Goal: Use online tool/utility

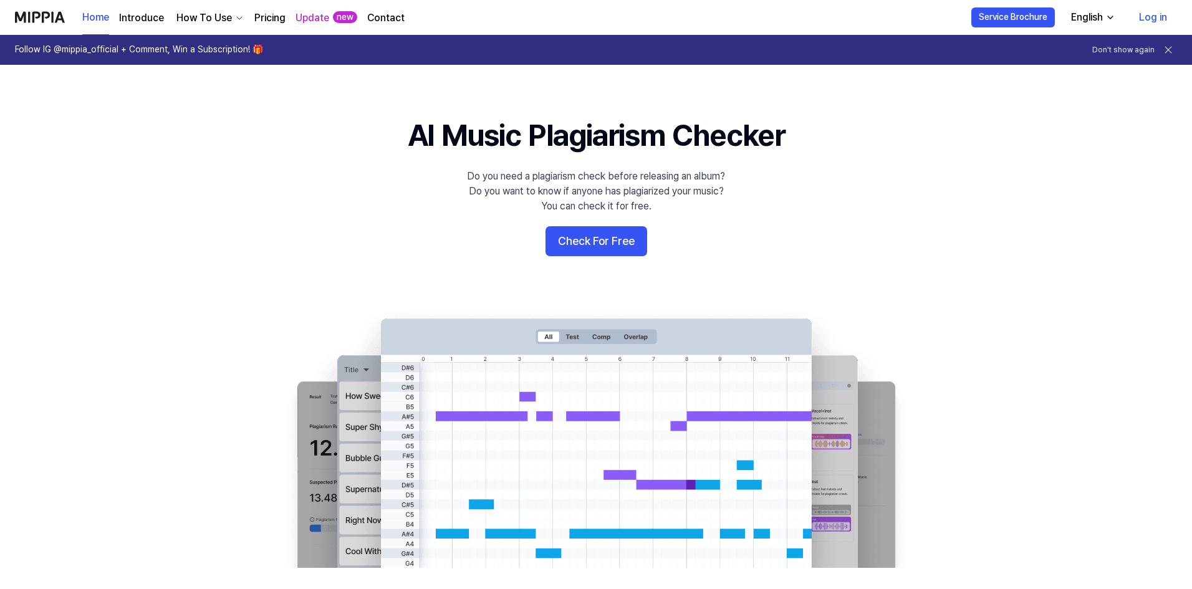
click at [601, 249] on button "Check For Free" at bounding box center [596, 241] width 102 height 30
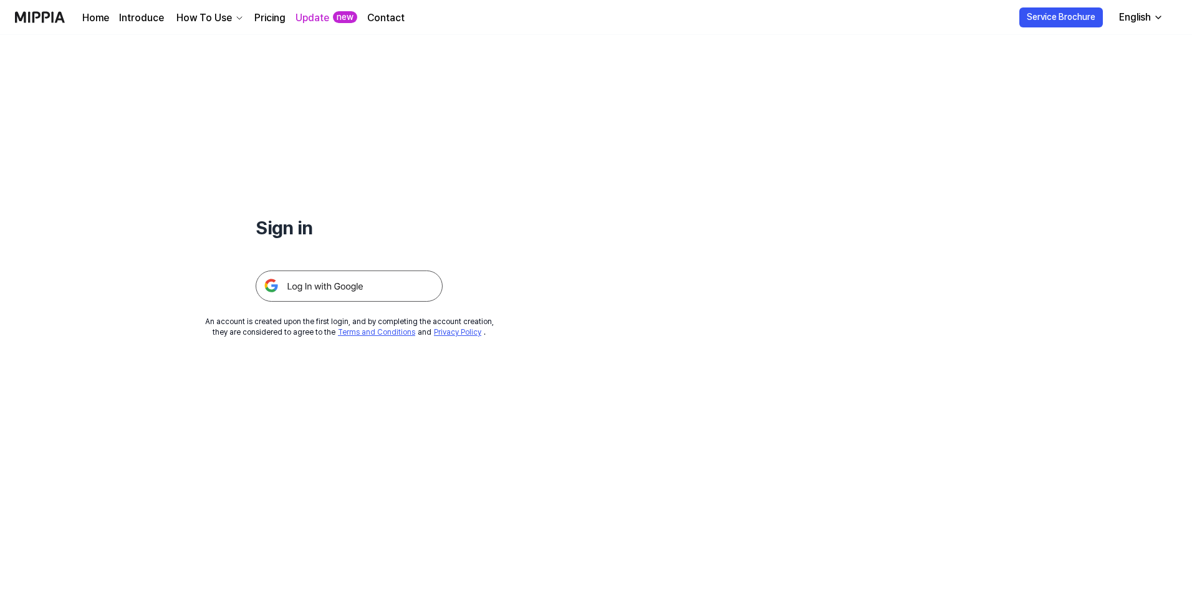
click at [307, 288] on img at bounding box center [349, 285] width 187 height 31
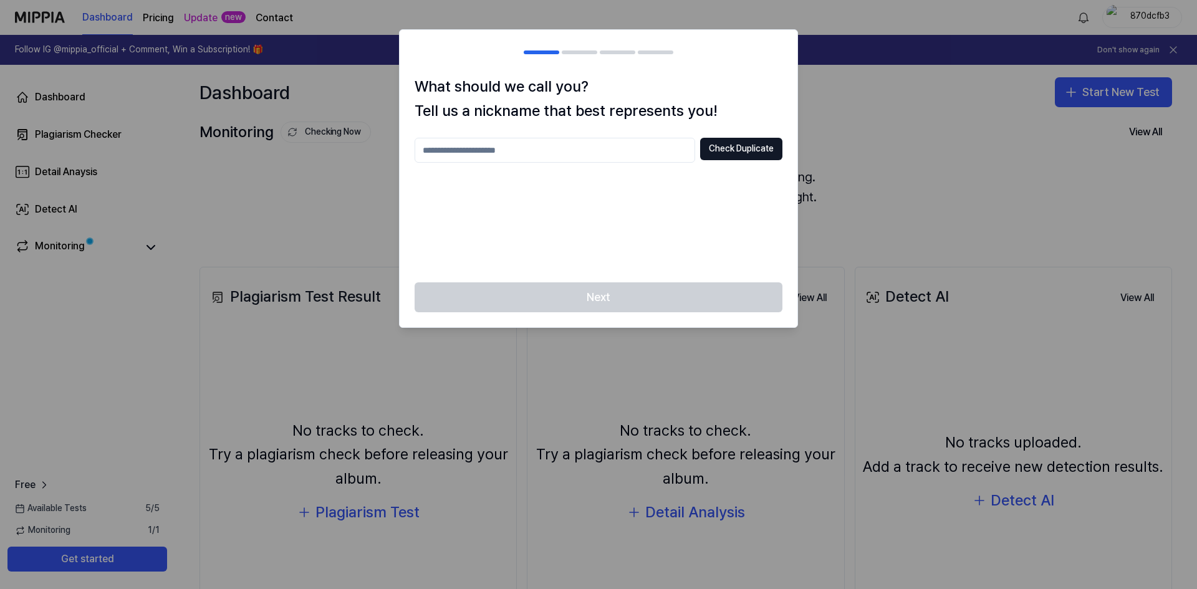
click at [568, 155] on input "text" at bounding box center [554, 150] width 280 height 25
type input "******"
click at [752, 156] on button "Check Duplicate" at bounding box center [741, 149] width 82 height 22
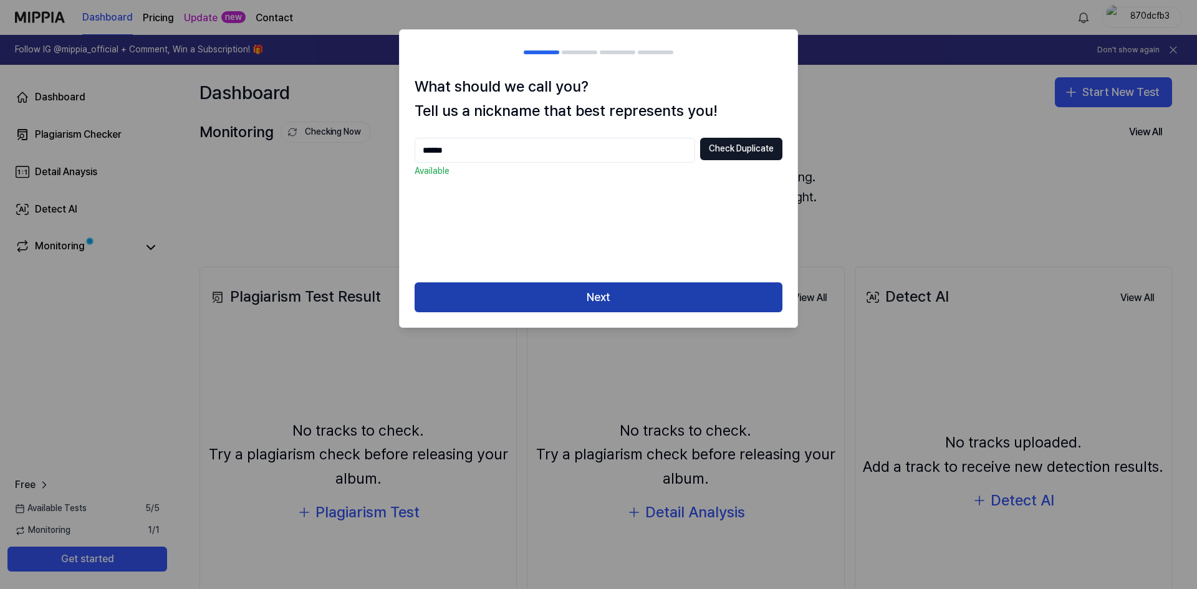
click at [640, 296] on button "Next" at bounding box center [598, 297] width 368 height 30
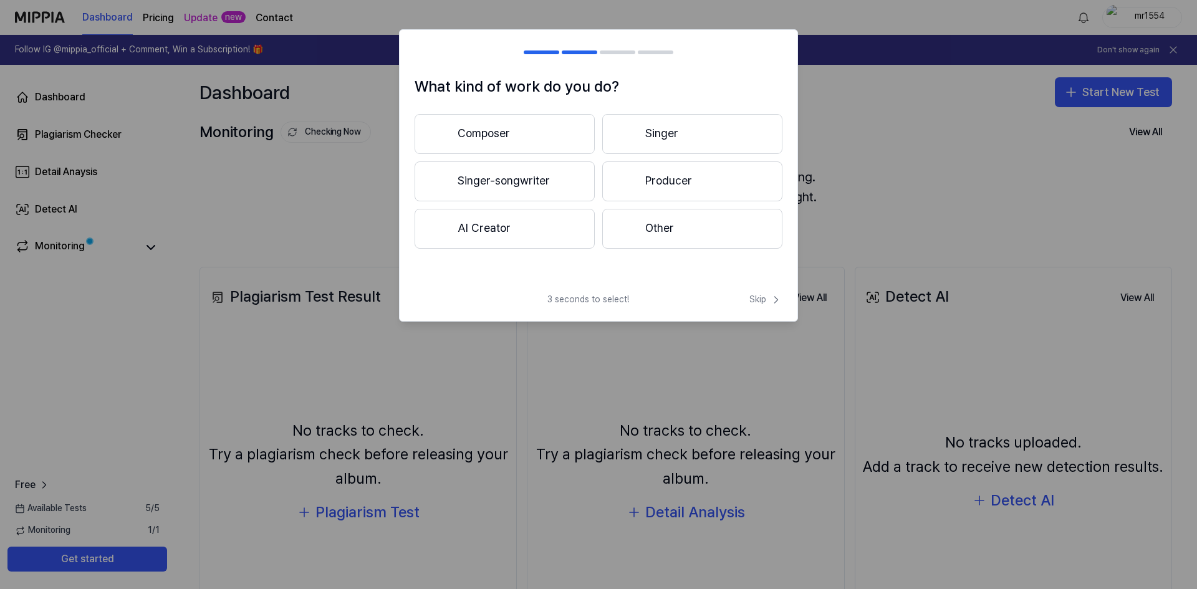
click at [658, 238] on button "Other" at bounding box center [692, 229] width 180 height 40
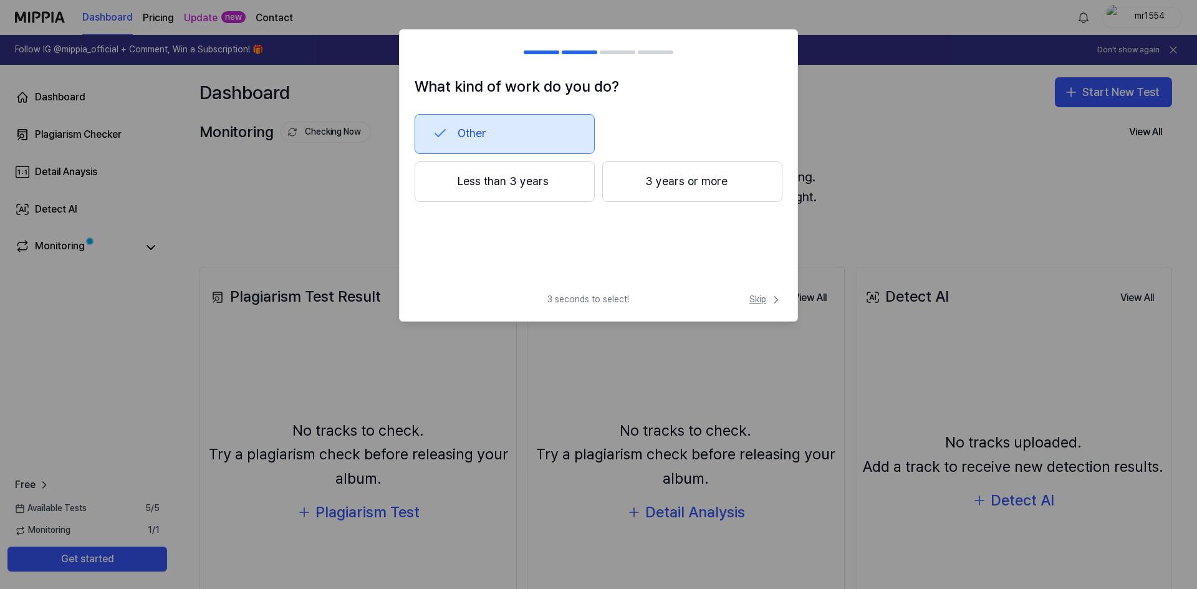
click at [760, 304] on span "Skip" at bounding box center [765, 300] width 33 height 12
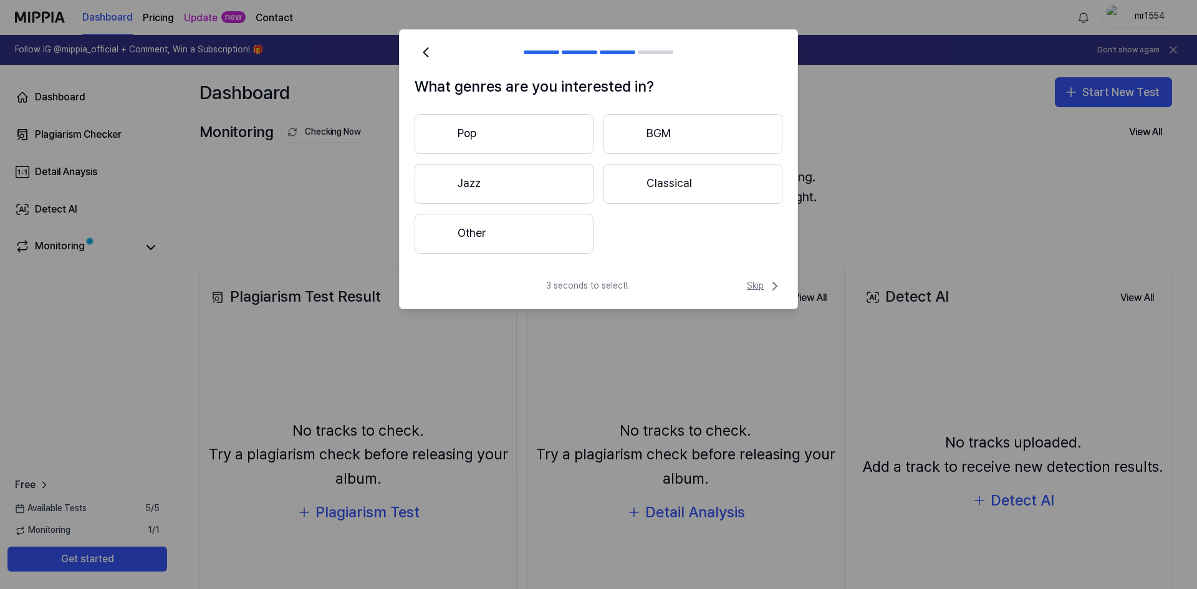
click at [757, 284] on span "Skip" at bounding box center [765, 286] width 36 height 15
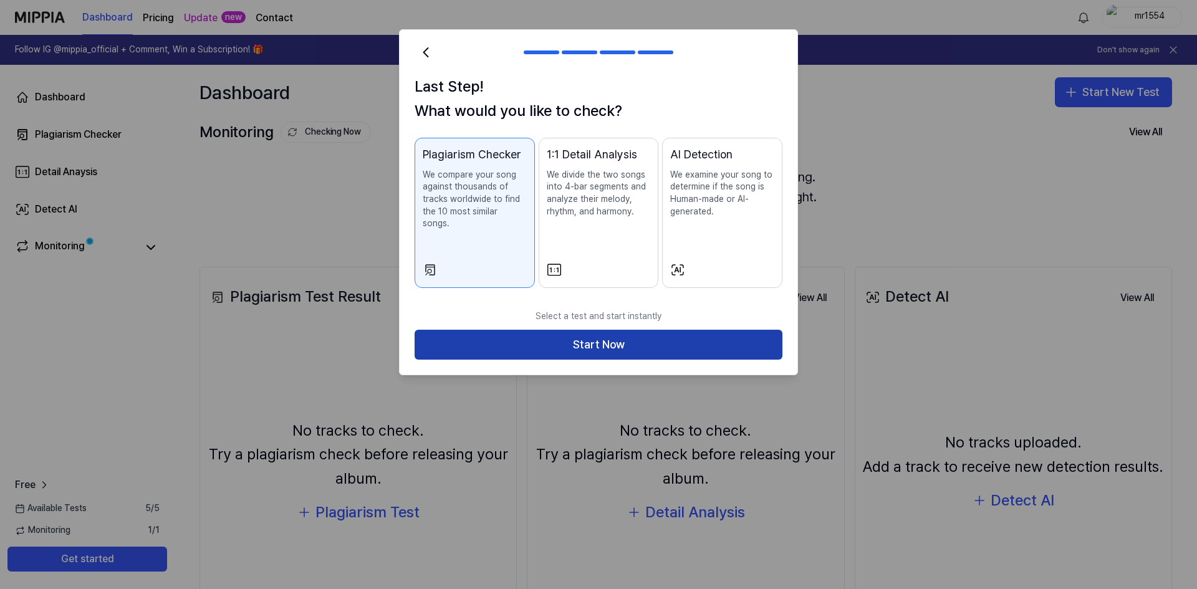
click at [658, 336] on button "Start Now" at bounding box center [598, 345] width 368 height 30
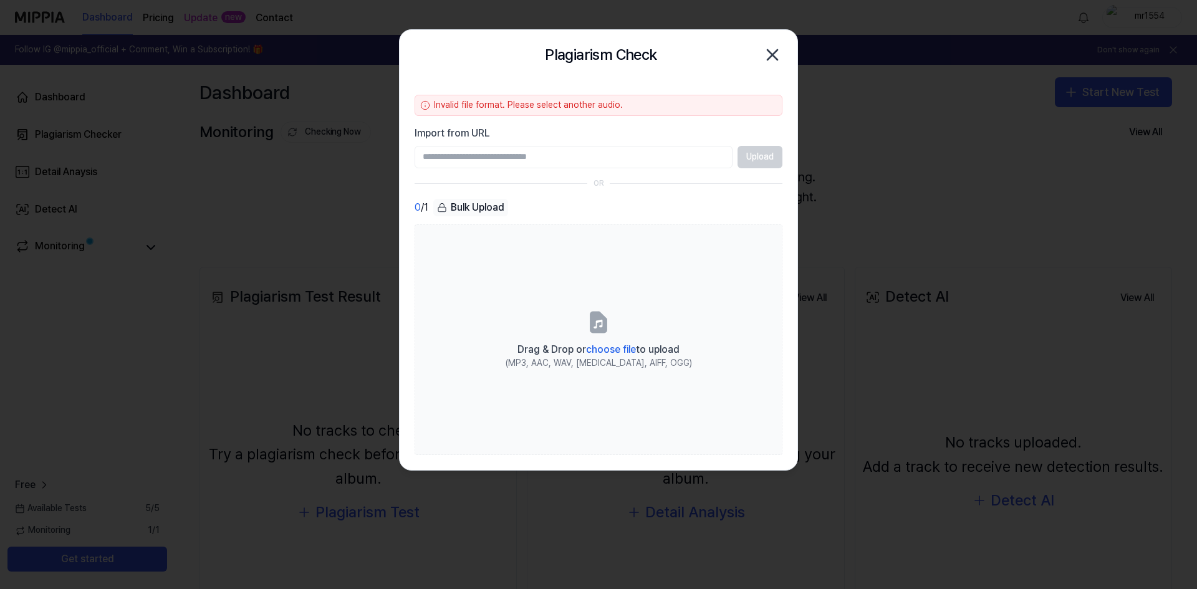
click at [770, 49] on icon "button" at bounding box center [772, 55] width 20 height 20
